Goal: Task Accomplishment & Management: Manage account settings

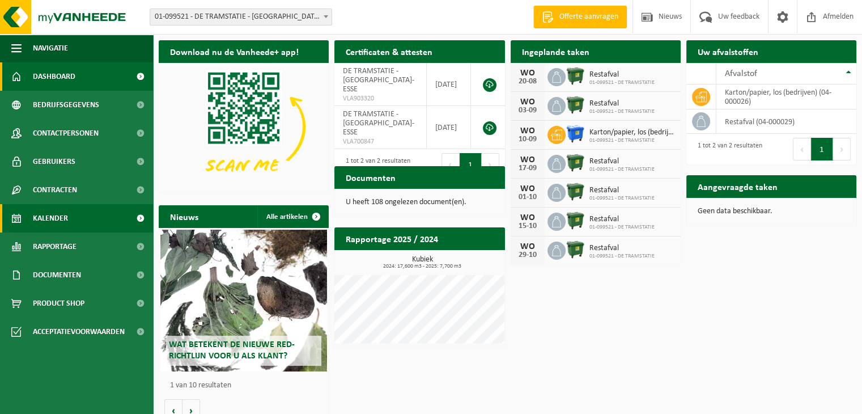
click at [49, 214] on span "Kalender" at bounding box center [50, 218] width 35 height 28
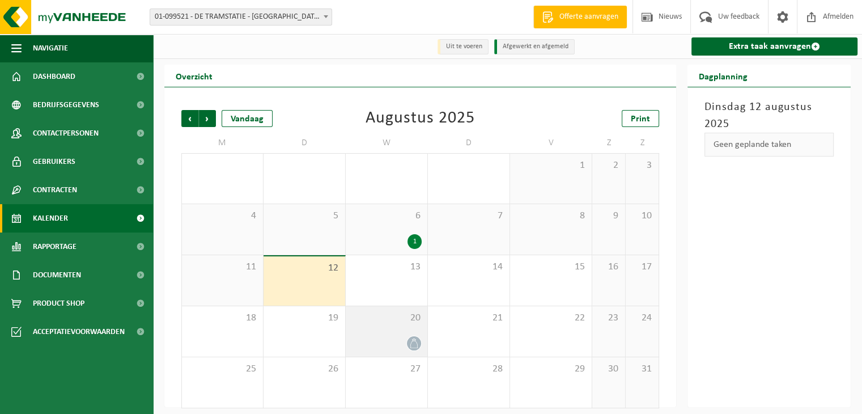
click at [405, 335] on div "20" at bounding box center [387, 331] width 82 height 50
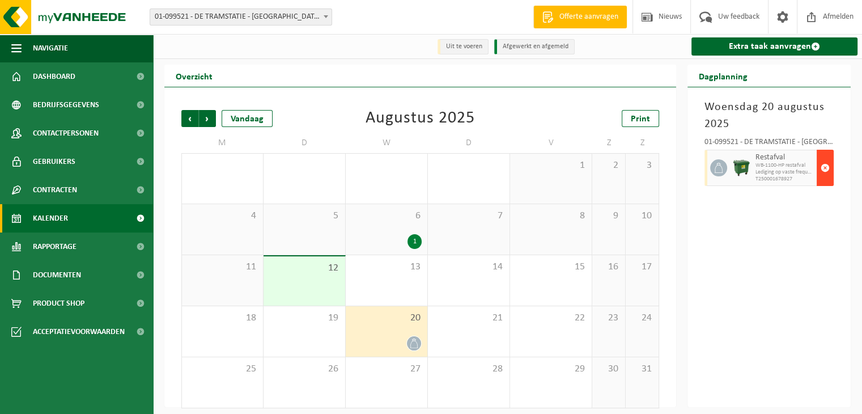
click at [825, 166] on span "button" at bounding box center [825, 167] width 9 height 23
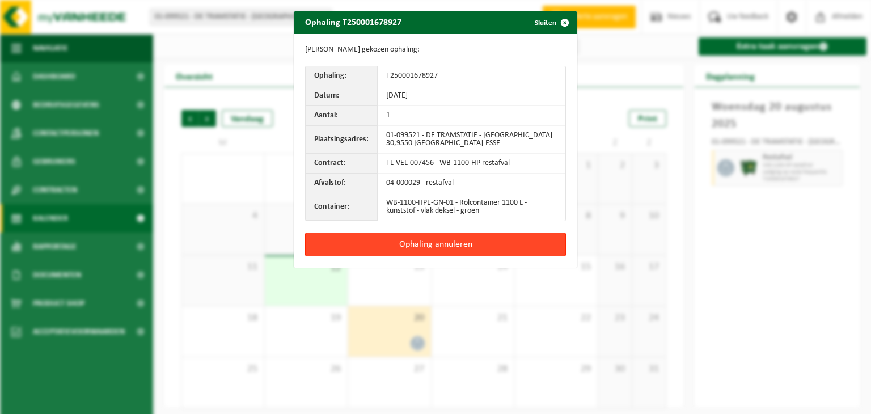
click at [420, 241] on button "Ophaling annuleren" at bounding box center [435, 244] width 261 height 24
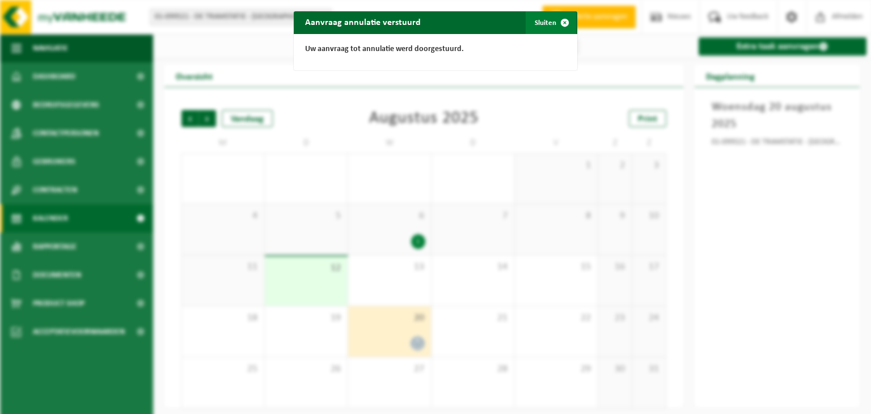
click at [558, 18] on span "button" at bounding box center [564, 22] width 23 height 23
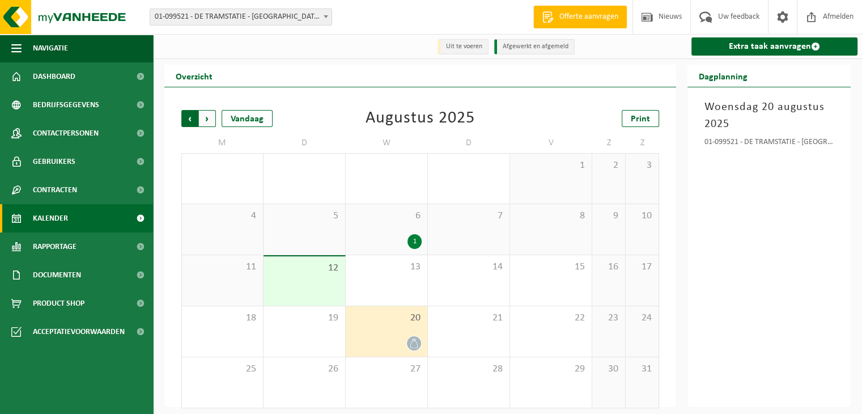
click at [206, 117] on span "Volgende" at bounding box center [207, 118] width 17 height 17
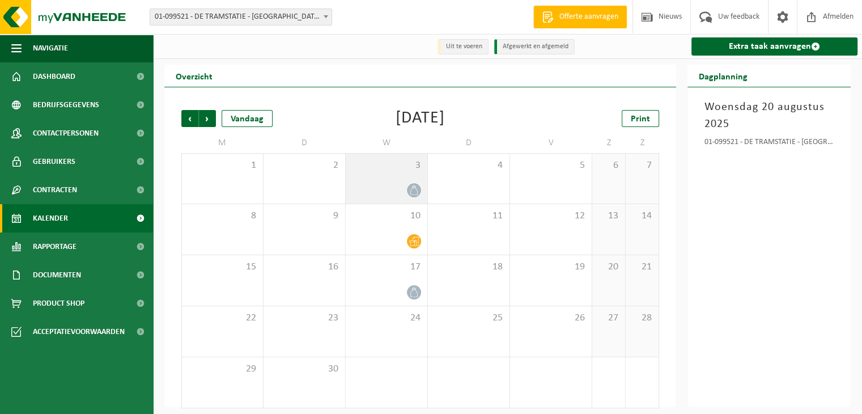
click at [414, 187] on icon at bounding box center [414, 190] width 10 height 10
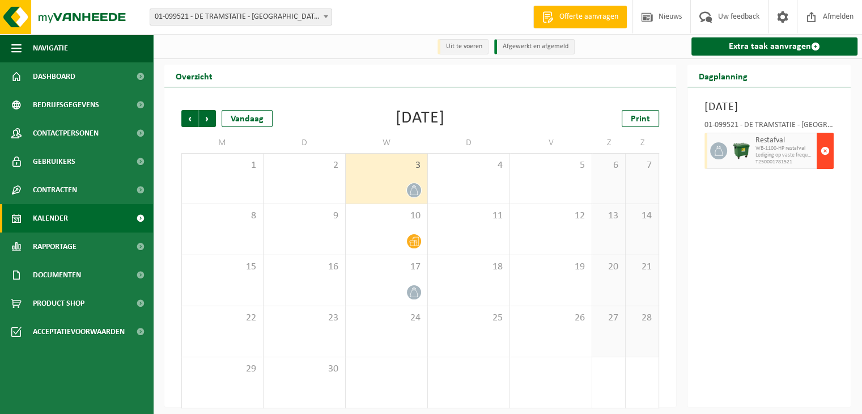
click at [825, 162] on span "button" at bounding box center [825, 150] width 9 height 23
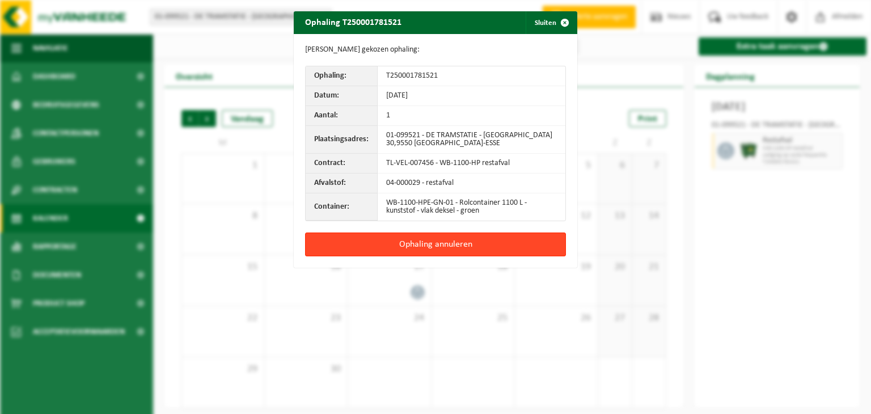
click at [425, 242] on button "Ophaling annuleren" at bounding box center [435, 244] width 261 height 24
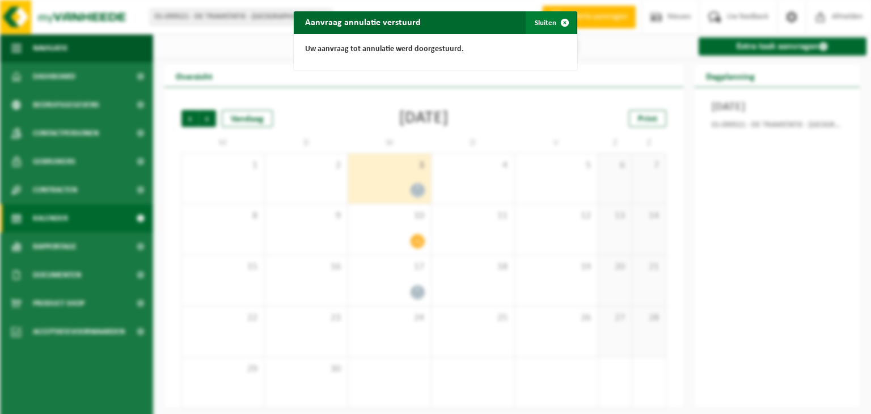
click at [560, 18] on span "button" at bounding box center [564, 22] width 23 height 23
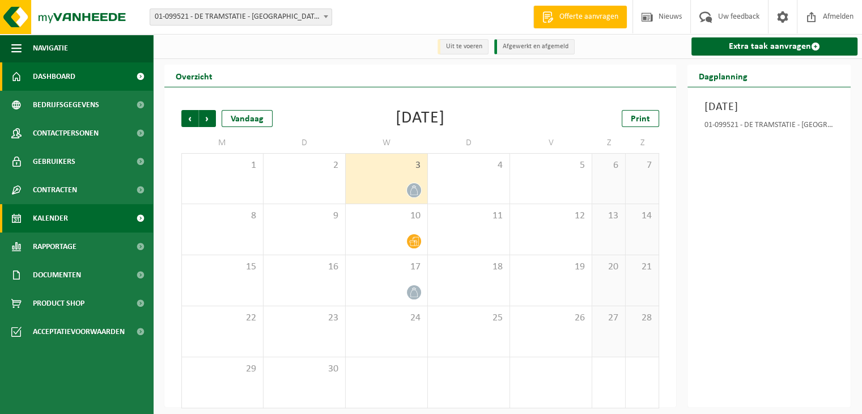
click at [53, 75] on span "Dashboard" at bounding box center [54, 76] width 43 height 28
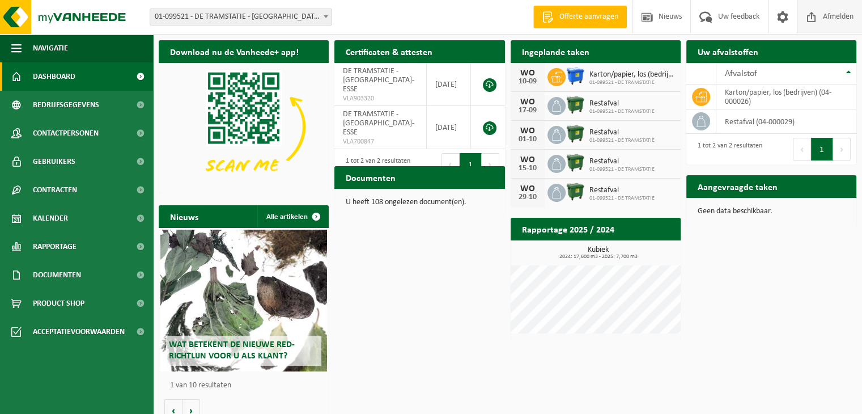
click at [833, 14] on span "Afmelden" at bounding box center [838, 16] width 36 height 33
